Goal: Check status

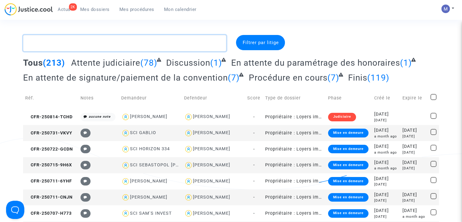
click at [51, 45] on textarea at bounding box center [124, 43] width 203 height 16
paste textarea "CFR-250711-CNJN"
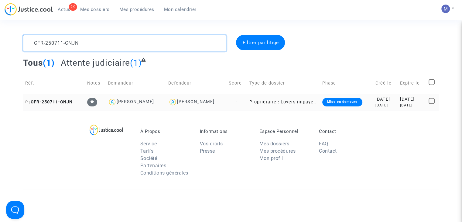
type textarea "CFR-250711-CNJN"
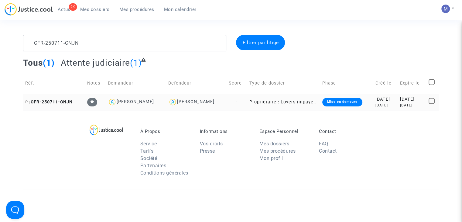
click at [61, 102] on span "CFR-250711-CNJN" at bounding box center [48, 101] width 47 height 5
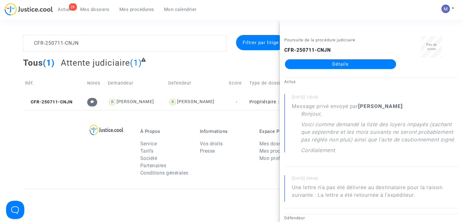
click at [357, 63] on link "Détails" at bounding box center [340, 64] width 111 height 10
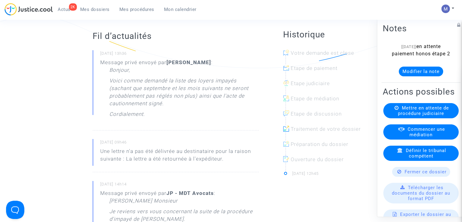
scroll to position [30, 0]
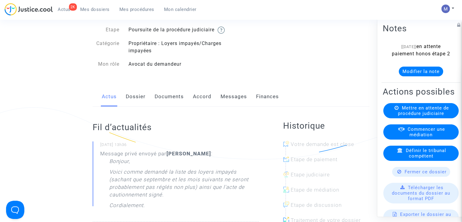
click at [229, 105] on link "Messages" at bounding box center [234, 97] width 26 height 20
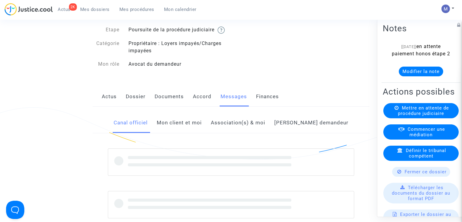
click at [192, 130] on link "Mon client et moi" at bounding box center [179, 123] width 45 height 20
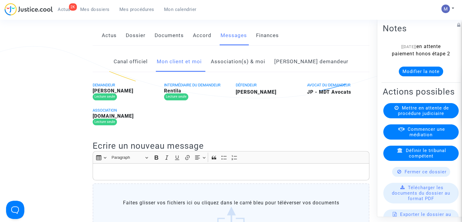
scroll to position [91, 0]
click at [130, 67] on link "Canal officiel" at bounding box center [131, 62] width 34 height 20
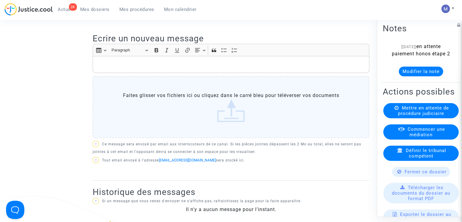
scroll to position [122, 0]
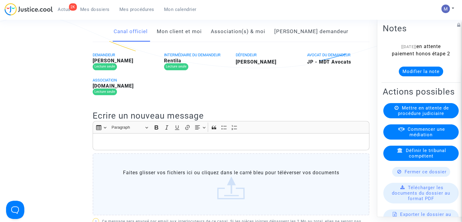
click at [181, 37] on link "Mon client et moi" at bounding box center [179, 32] width 45 height 20
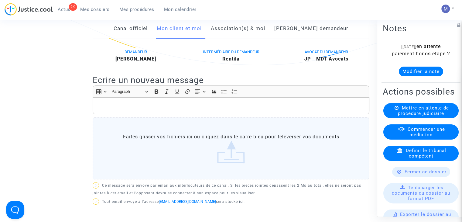
scroll to position [61, 0]
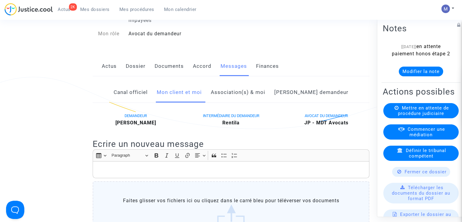
drag, startPoint x: 96, startPoint y: 9, endPoint x: 90, endPoint y: 4, distance: 7.4
click at [95, 9] on span "Mes dossiers" at bounding box center [94, 9] width 29 height 5
